Goal: Find contact information: Find contact information

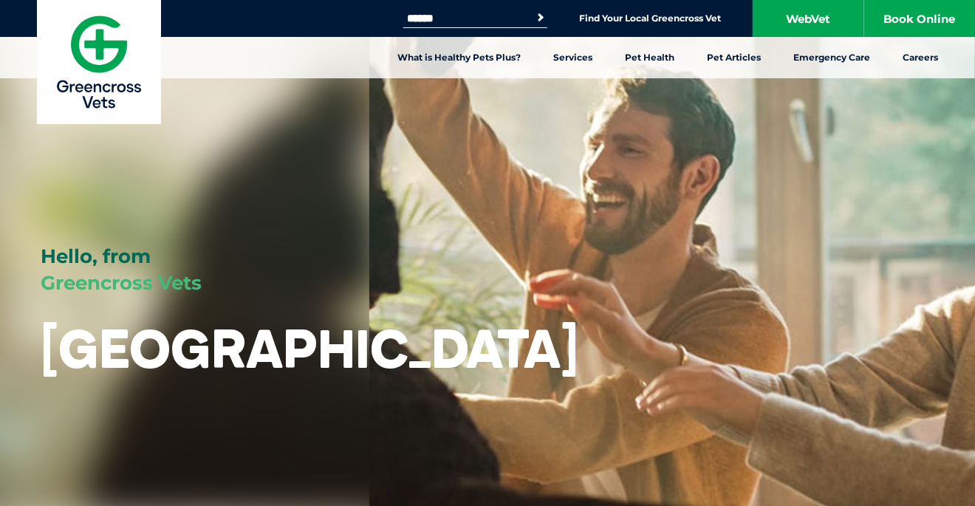
click at [470, 18] on input "Search for:" at bounding box center [466, 19] width 126 height 12
type input "*"
type input "*******"
click at [533, 10] on button "Search" at bounding box center [540, 17] width 15 height 15
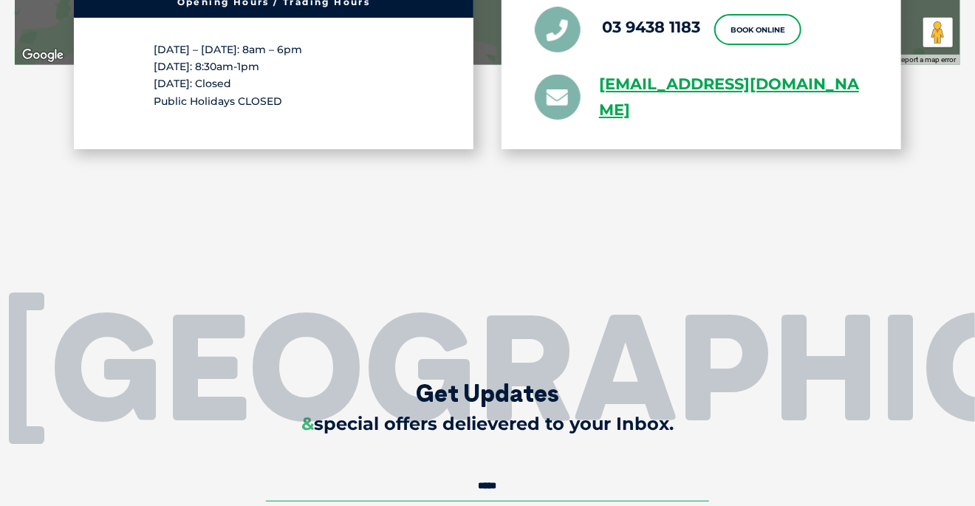
scroll to position [2805, 0]
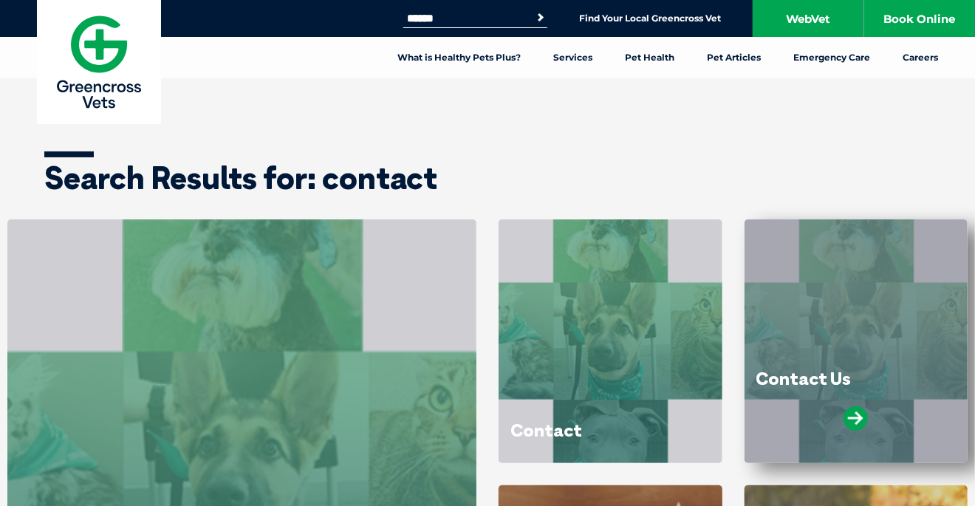
click at [838, 363] on div "Contact Us" at bounding box center [856, 341] width 224 height 244
click at [849, 411] on icon at bounding box center [855, 418] width 24 height 24
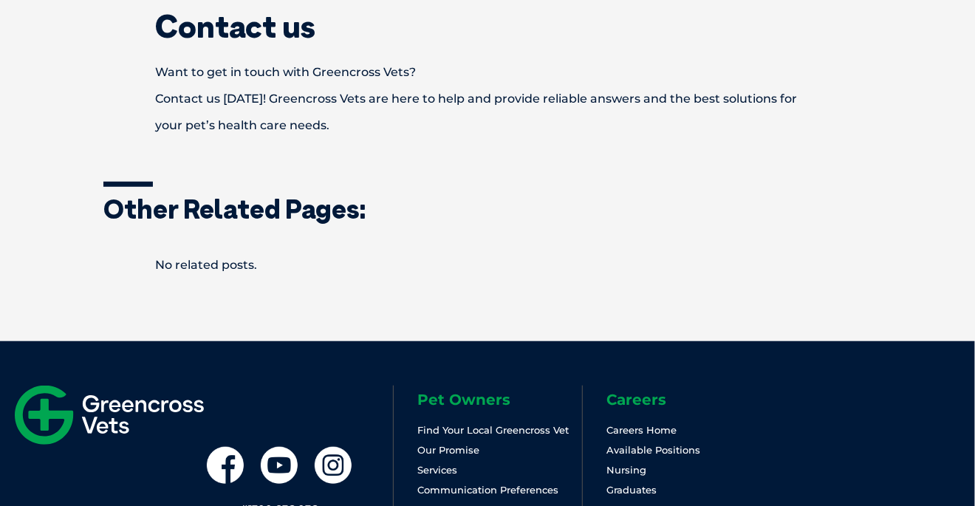
scroll to position [443, 0]
